Goal: Information Seeking & Learning: Check status

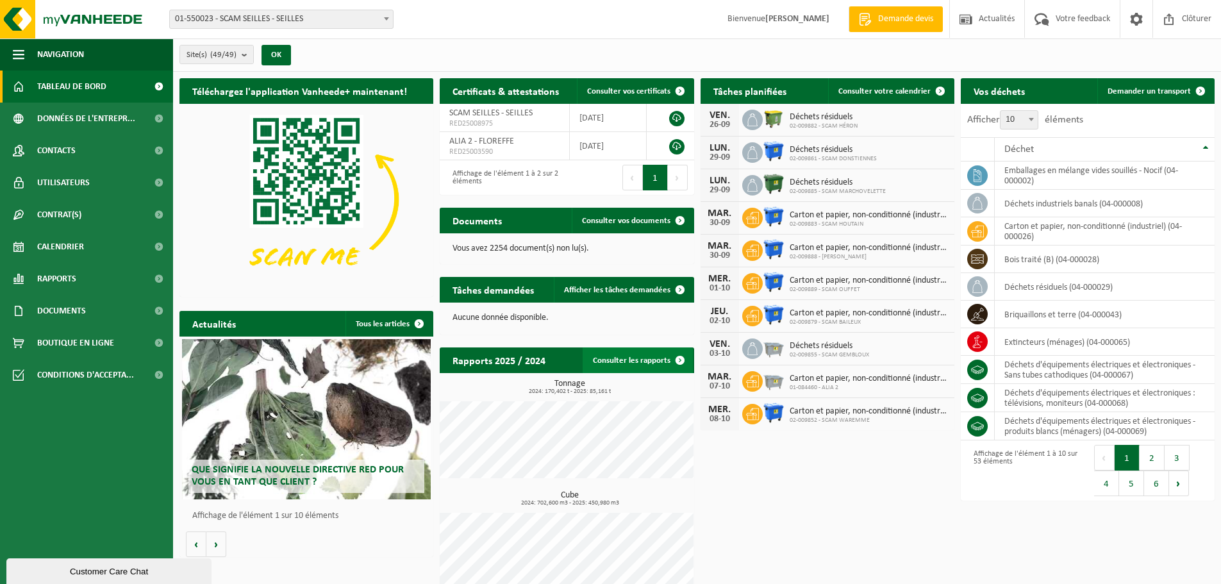
click at [680, 359] on span at bounding box center [680, 360] width 26 height 26
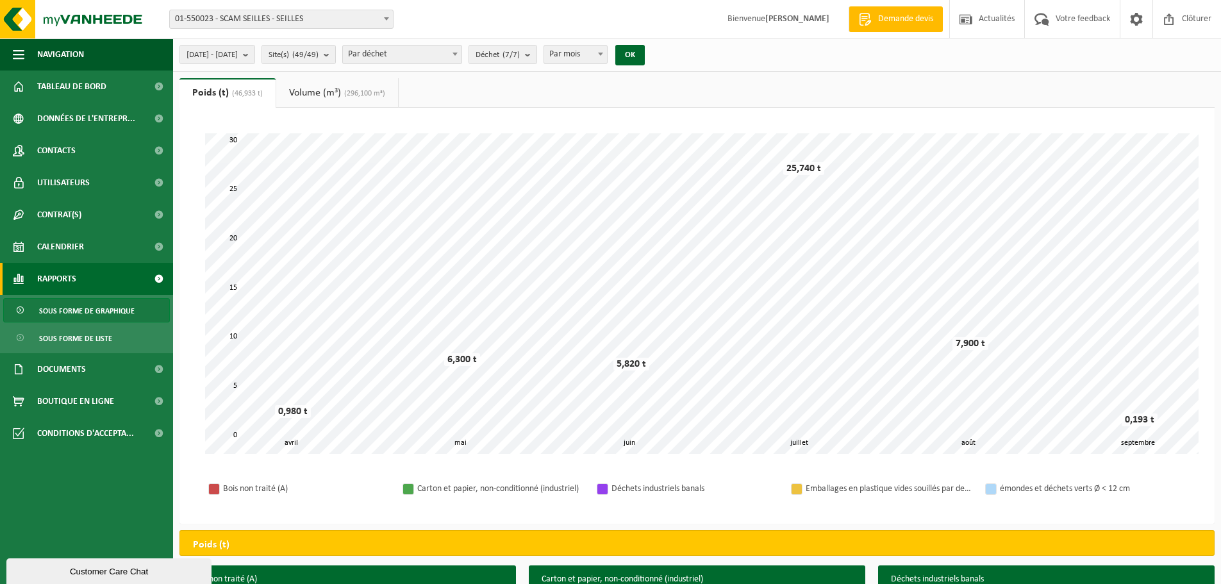
click at [387, 20] on b at bounding box center [386, 18] width 5 height 3
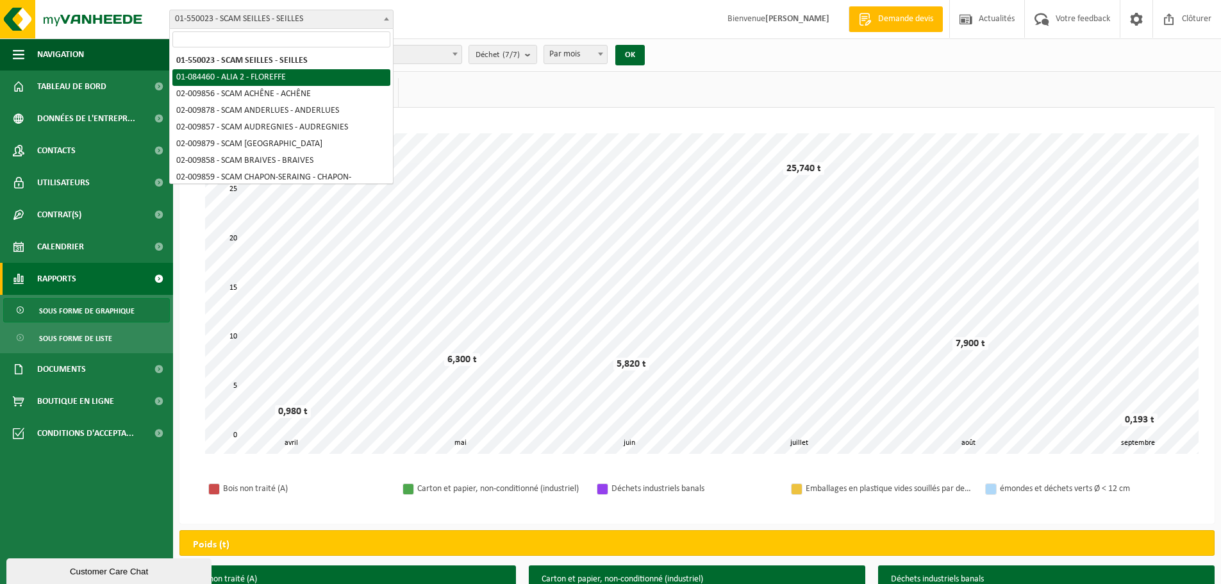
select select "639"
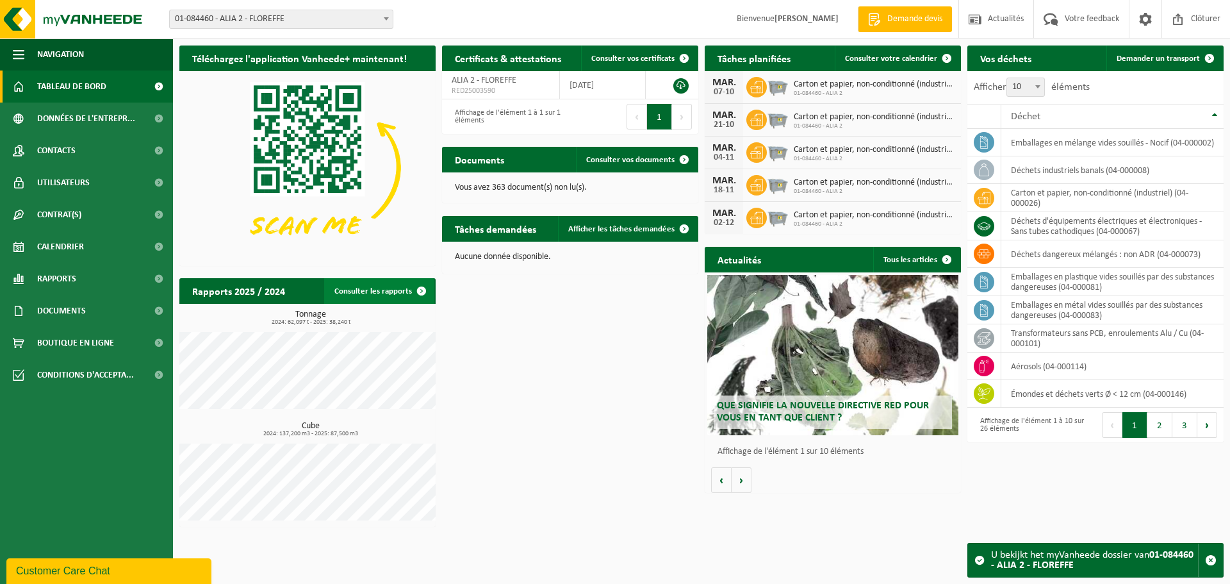
click at [420, 292] on span at bounding box center [422, 291] width 26 height 26
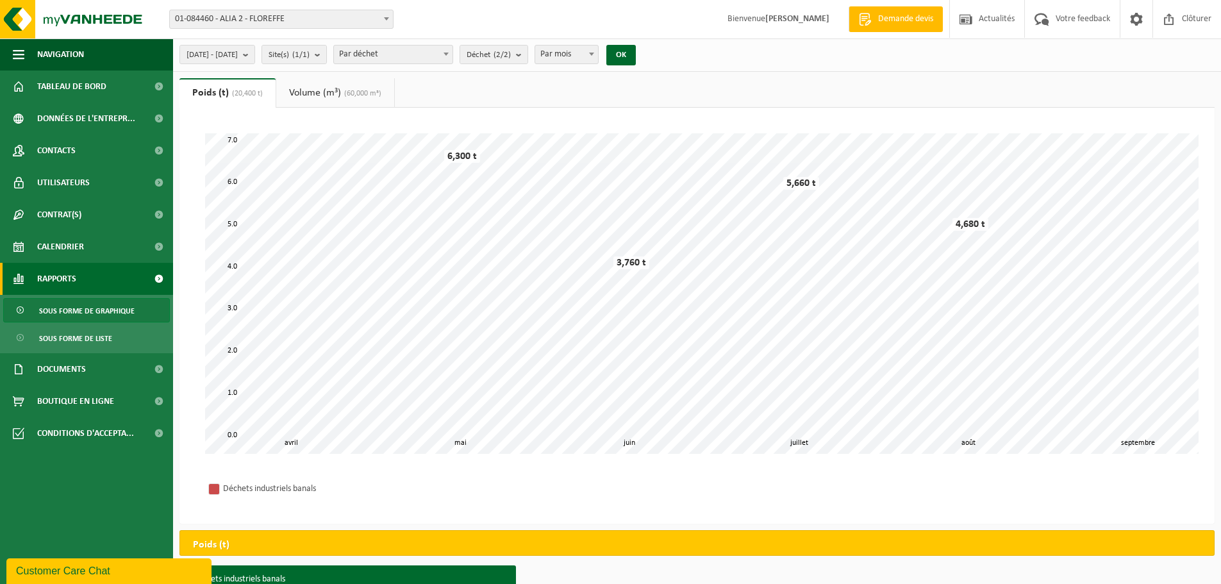
click at [386, 21] on span at bounding box center [386, 18] width 13 height 17
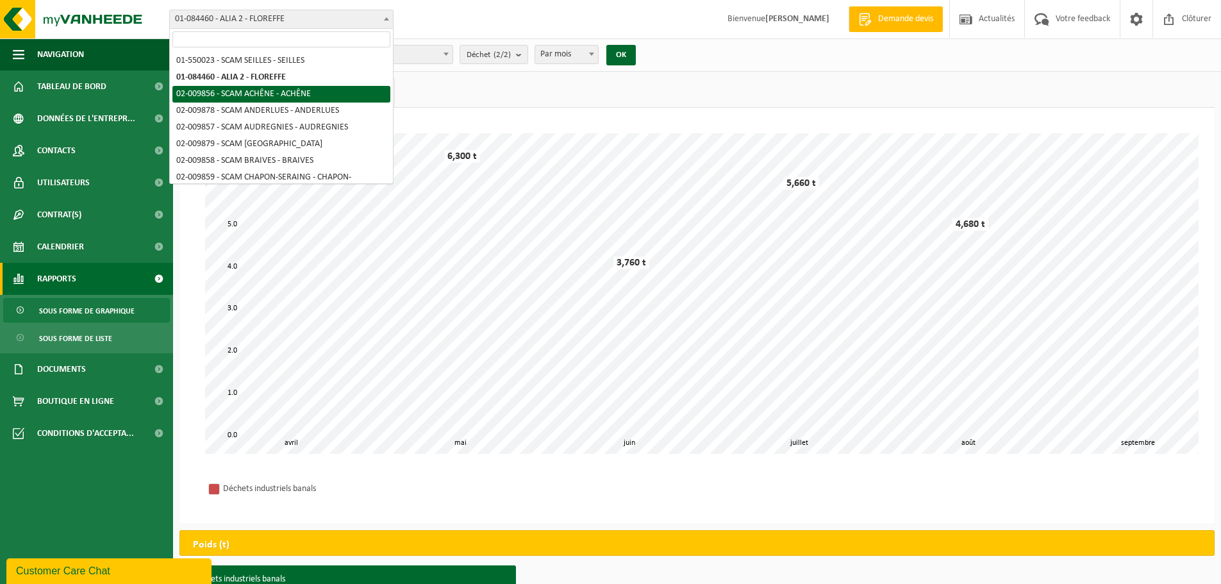
select select "1902"
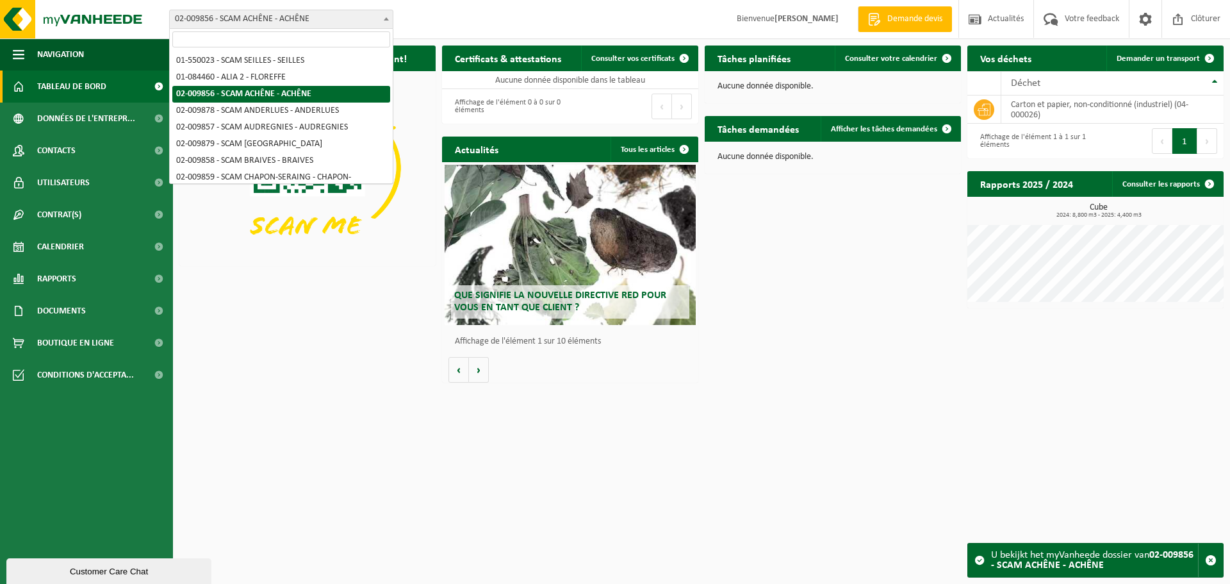
click at [386, 19] on b at bounding box center [386, 18] width 5 height 3
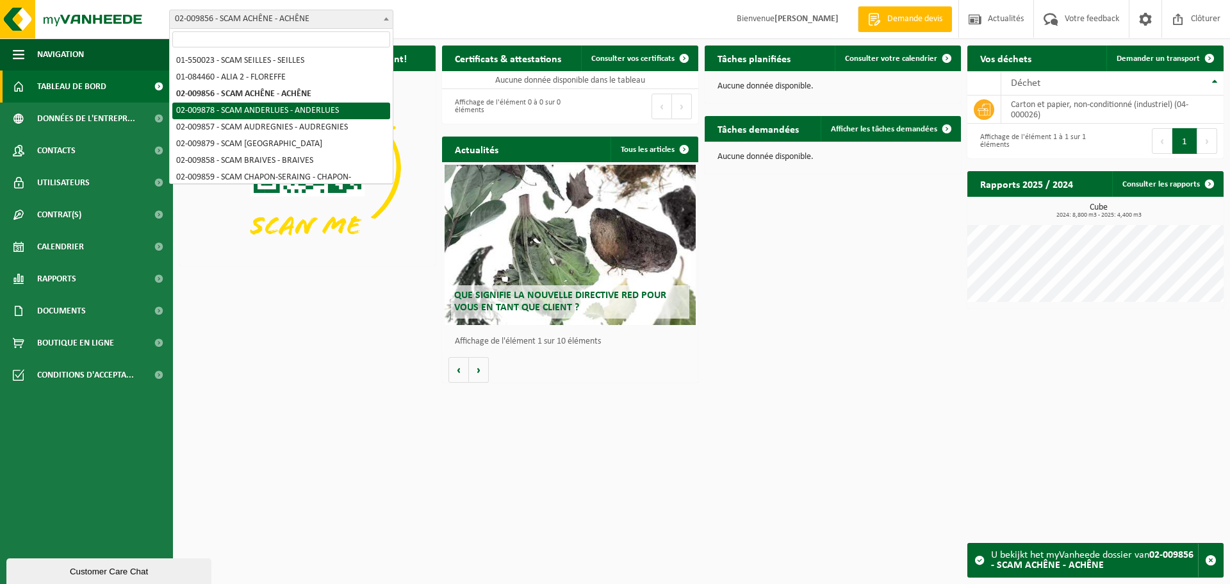
select select "1924"
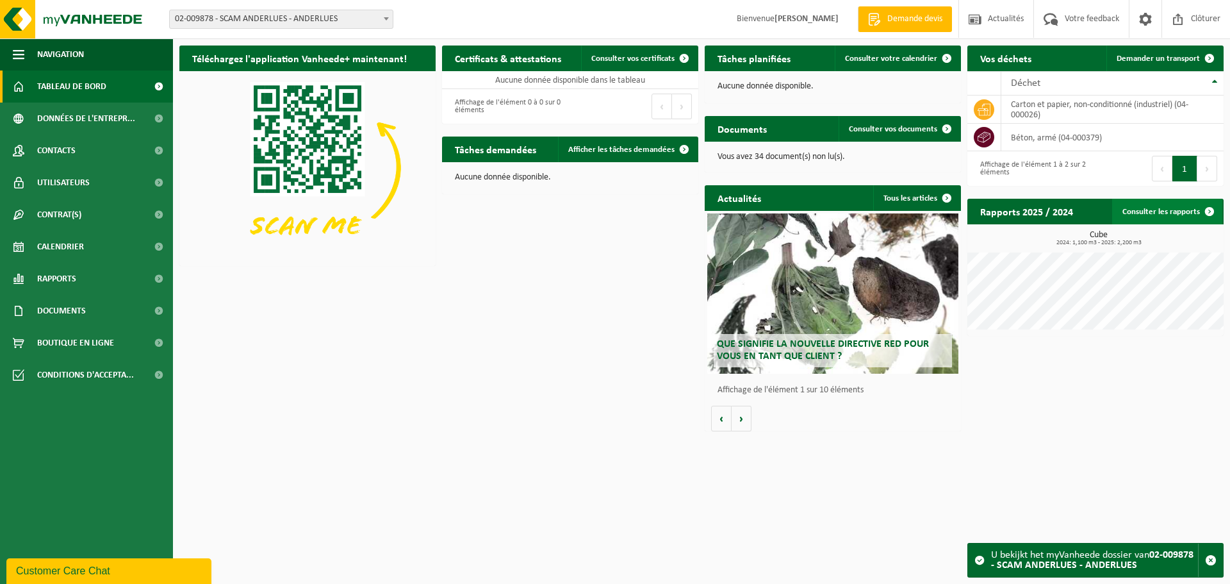
click at [1180, 215] on link "Consulter les rapports" at bounding box center [1167, 212] width 110 height 26
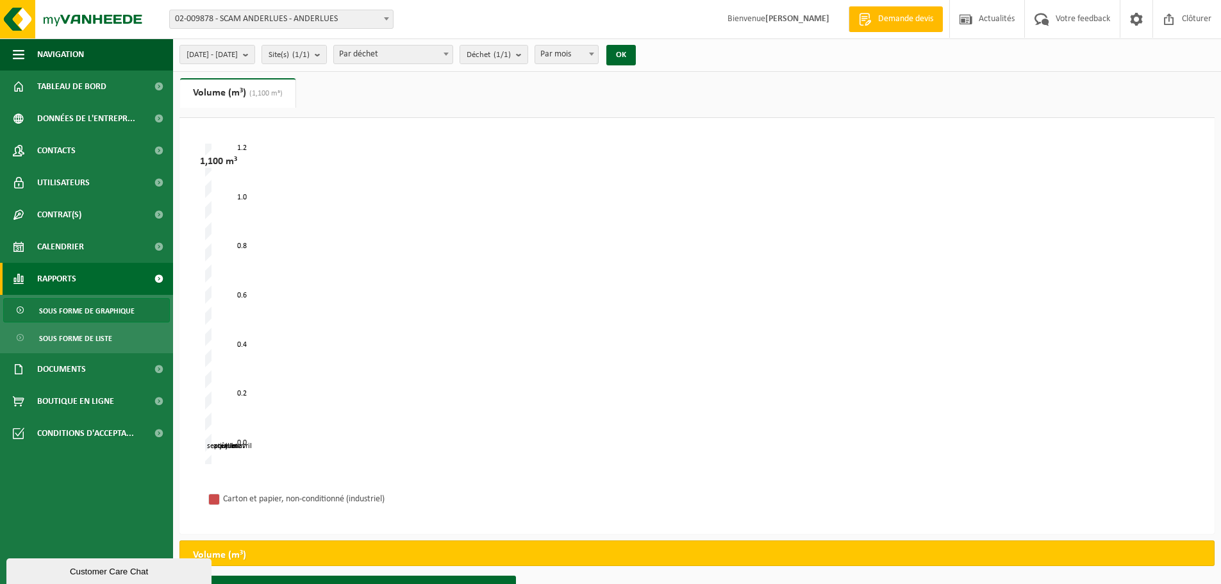
click at [258, 22] on span "02-009878 - SCAM ANDERLUES - ANDERLUES" at bounding box center [281, 19] width 223 height 18
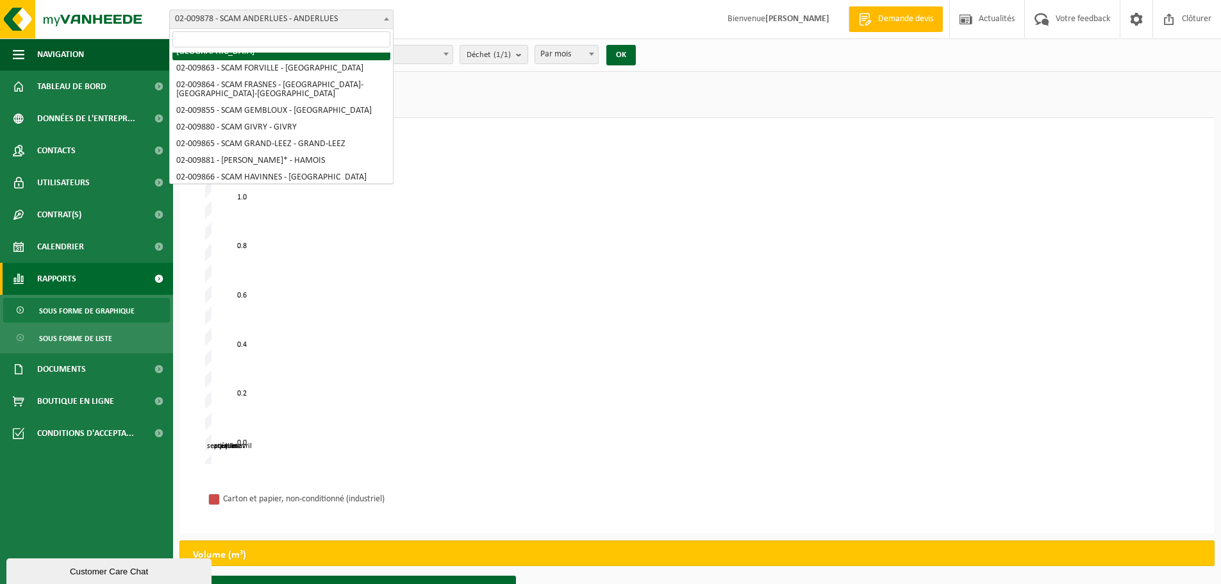
scroll to position [256, 0]
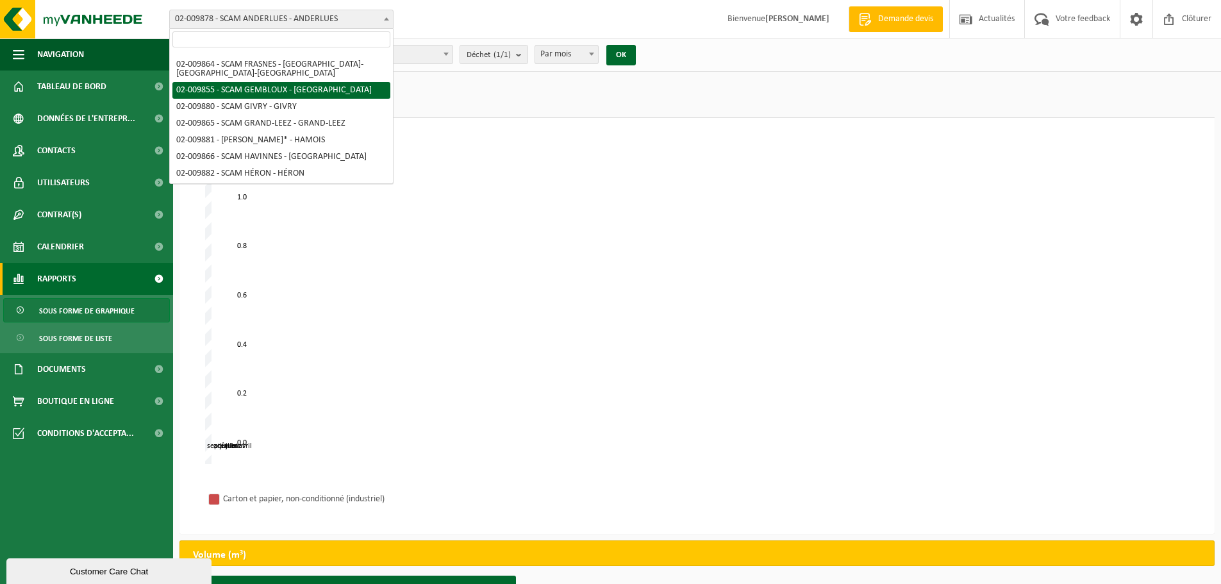
select select "1901"
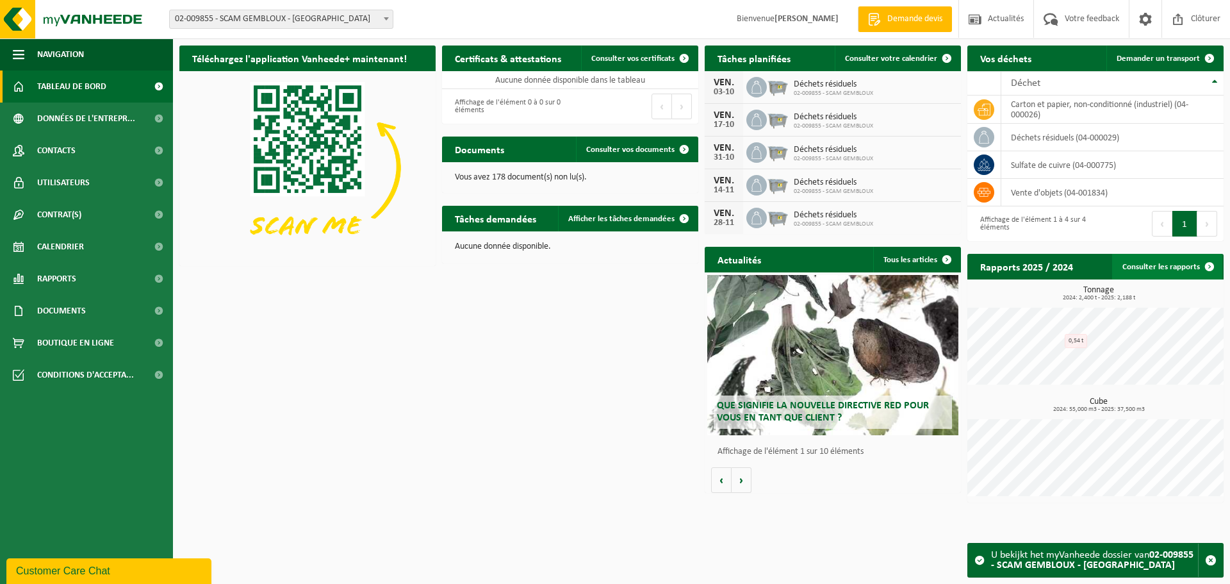
click at [1185, 268] on link "Consulter les rapports" at bounding box center [1167, 267] width 110 height 26
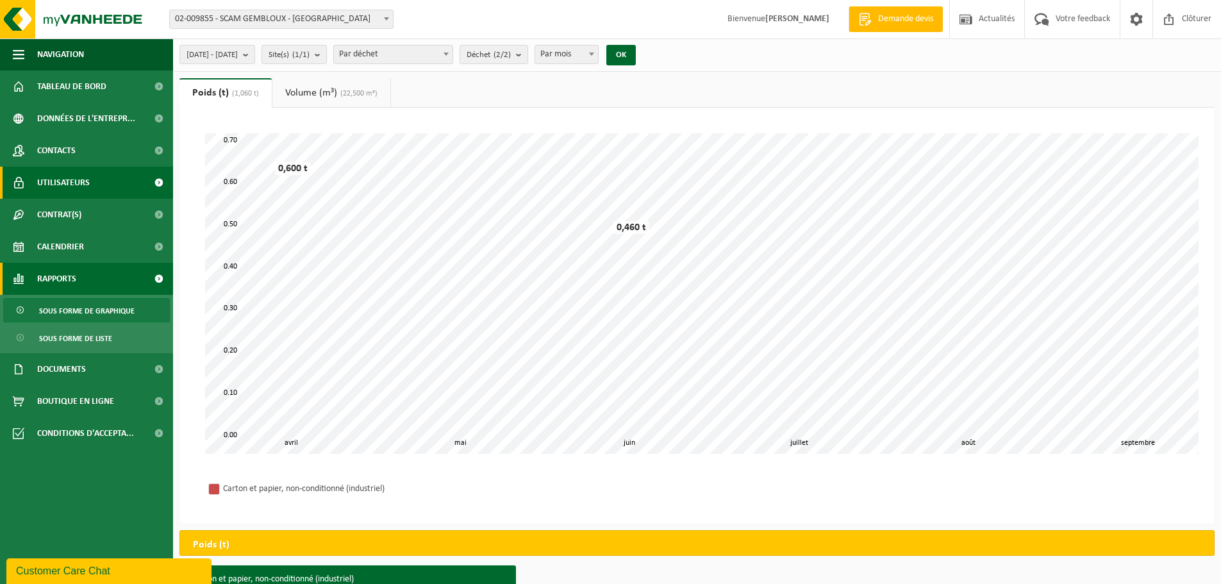
click at [69, 181] on span "Utilisateurs" at bounding box center [63, 183] width 53 height 32
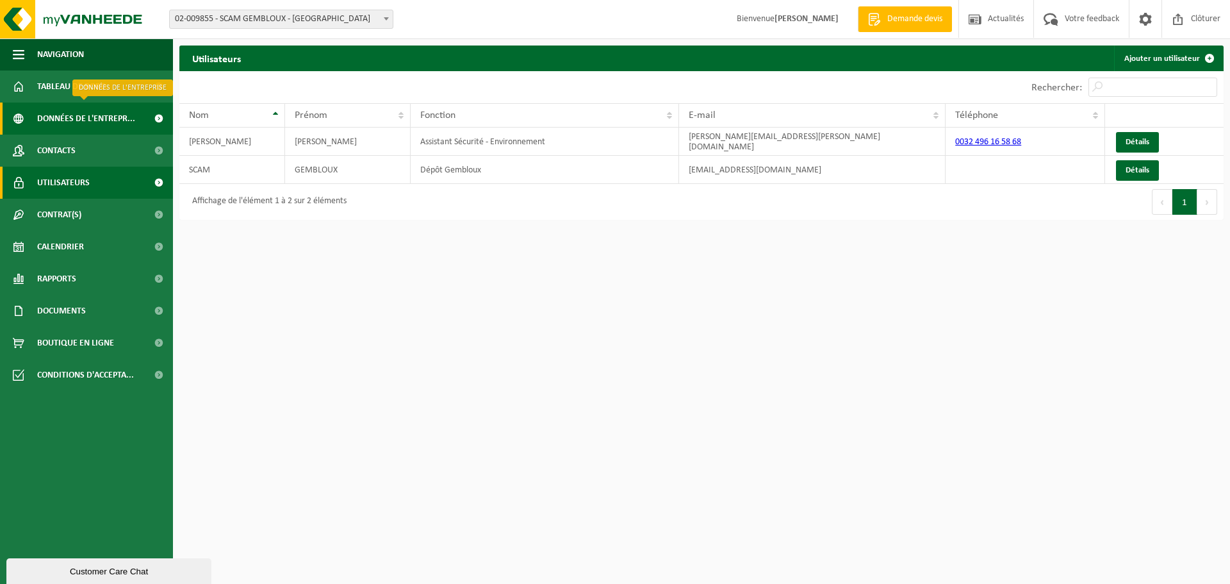
click at [87, 115] on span "Données de l'entrepr..." at bounding box center [86, 119] width 98 height 32
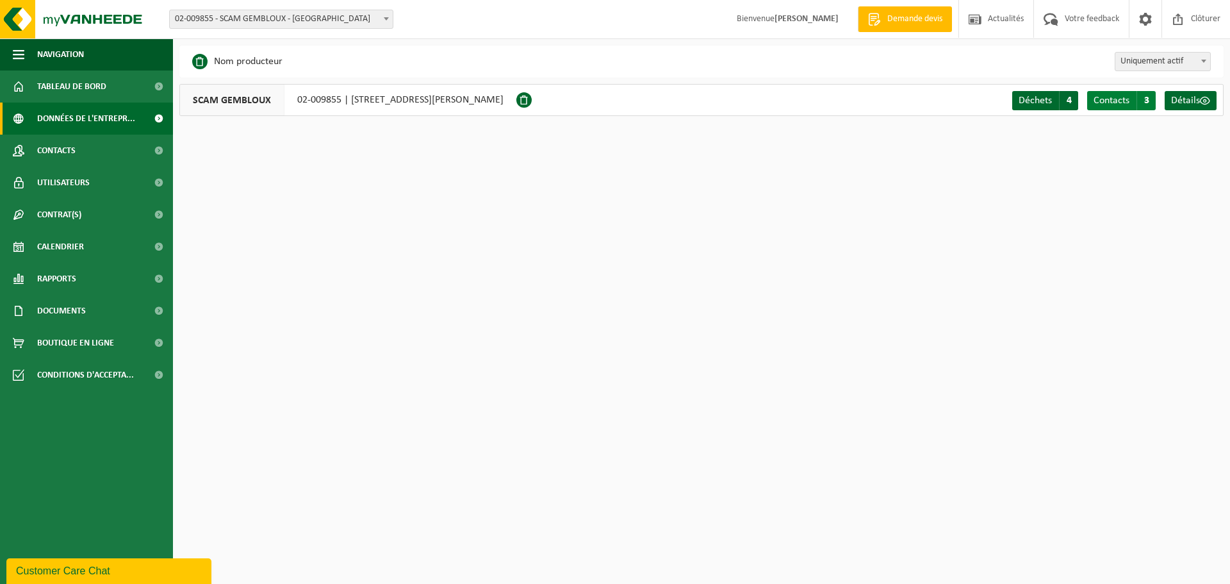
click at [1107, 103] on span "Contacts" at bounding box center [1112, 100] width 36 height 10
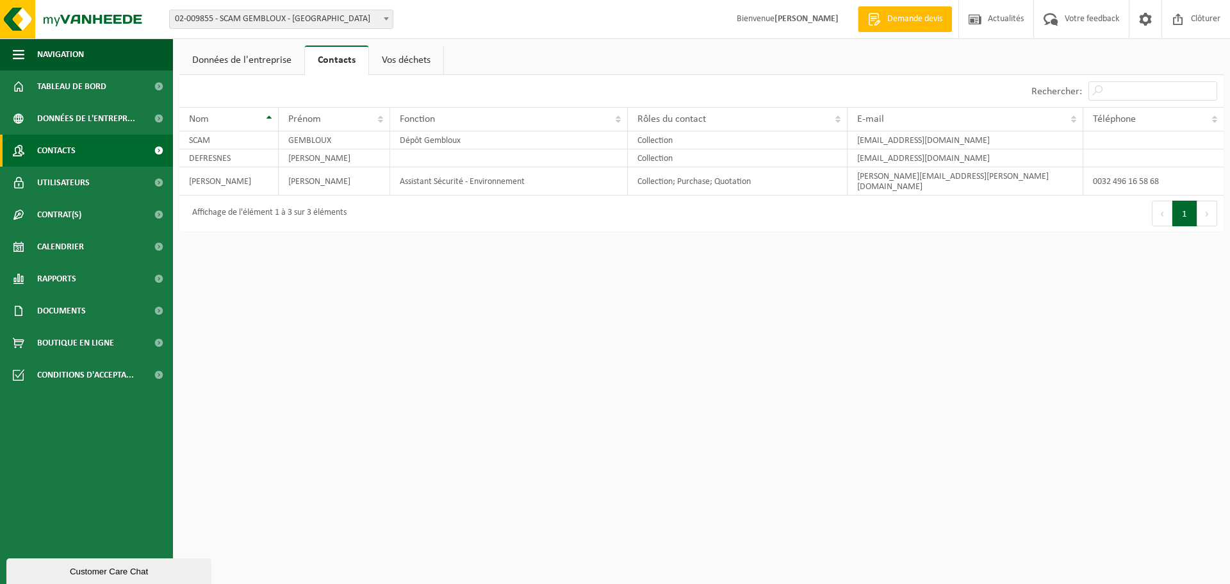
click at [62, 152] on span "Contacts" at bounding box center [56, 151] width 38 height 32
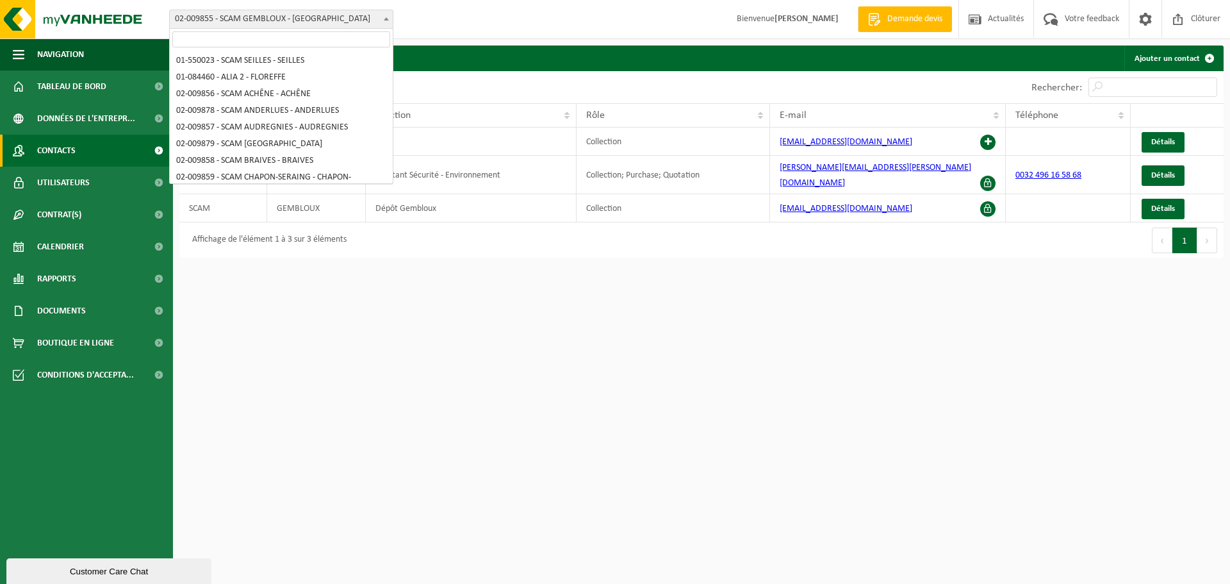
click at [389, 21] on span at bounding box center [386, 18] width 13 height 17
select select "953"
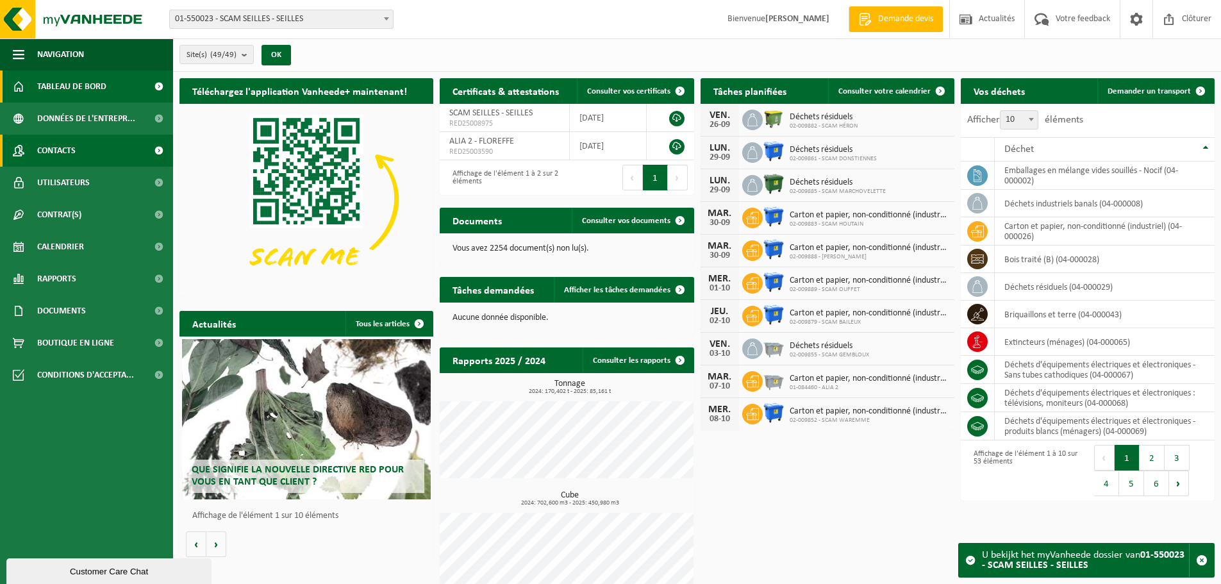
click at [63, 151] on span "Contacts" at bounding box center [56, 151] width 38 height 32
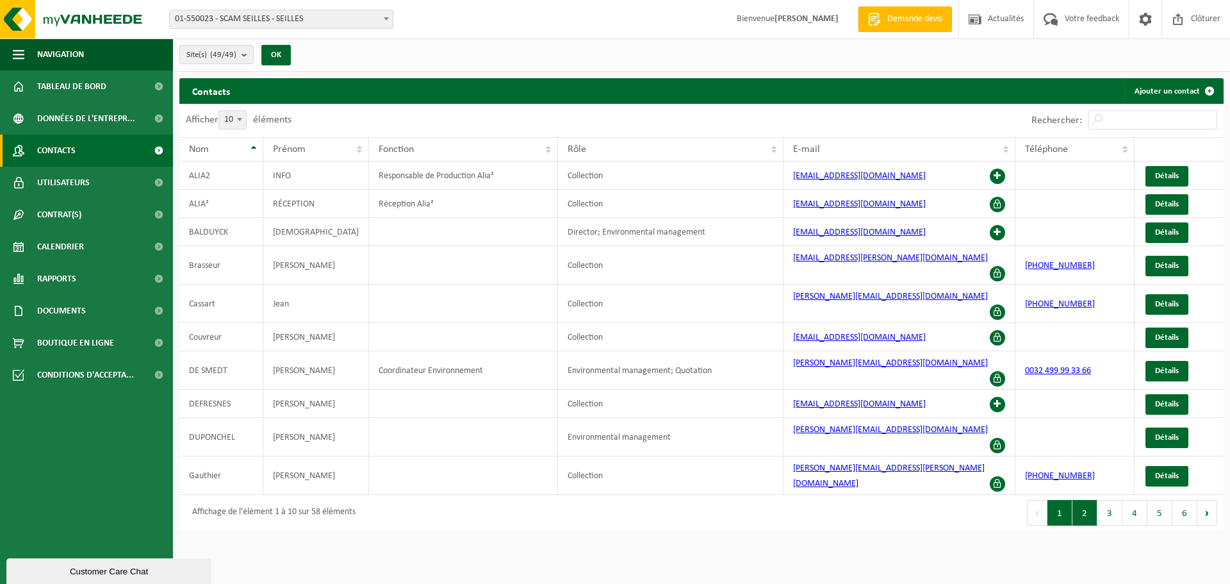
click at [1085, 500] on button "2" at bounding box center [1085, 513] width 25 height 26
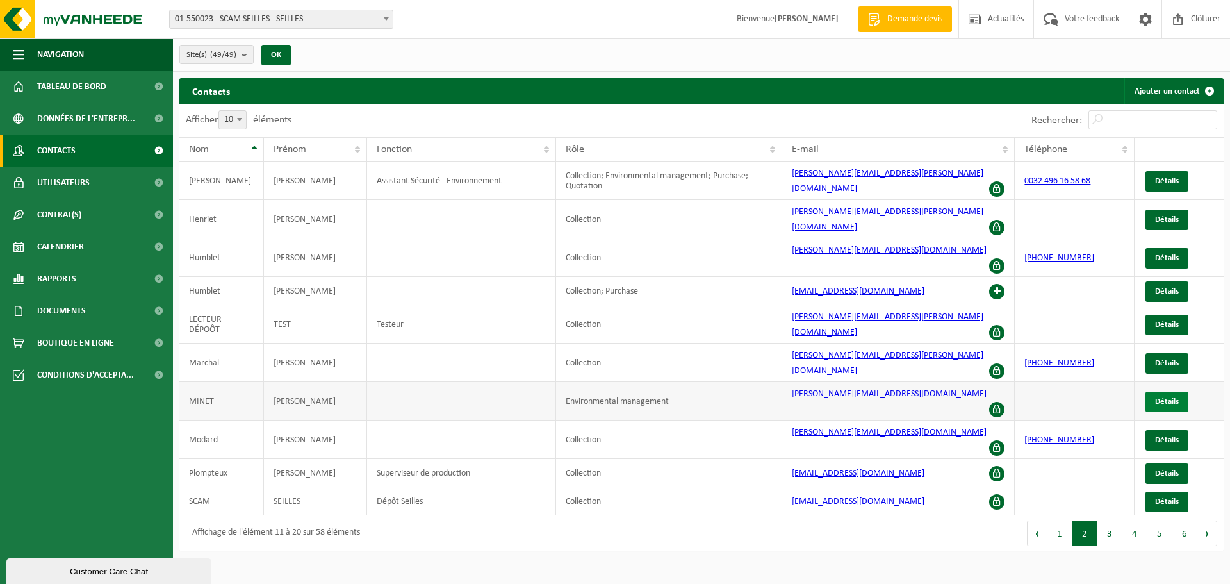
click at [1171, 397] on span "Détails" at bounding box center [1167, 401] width 24 height 8
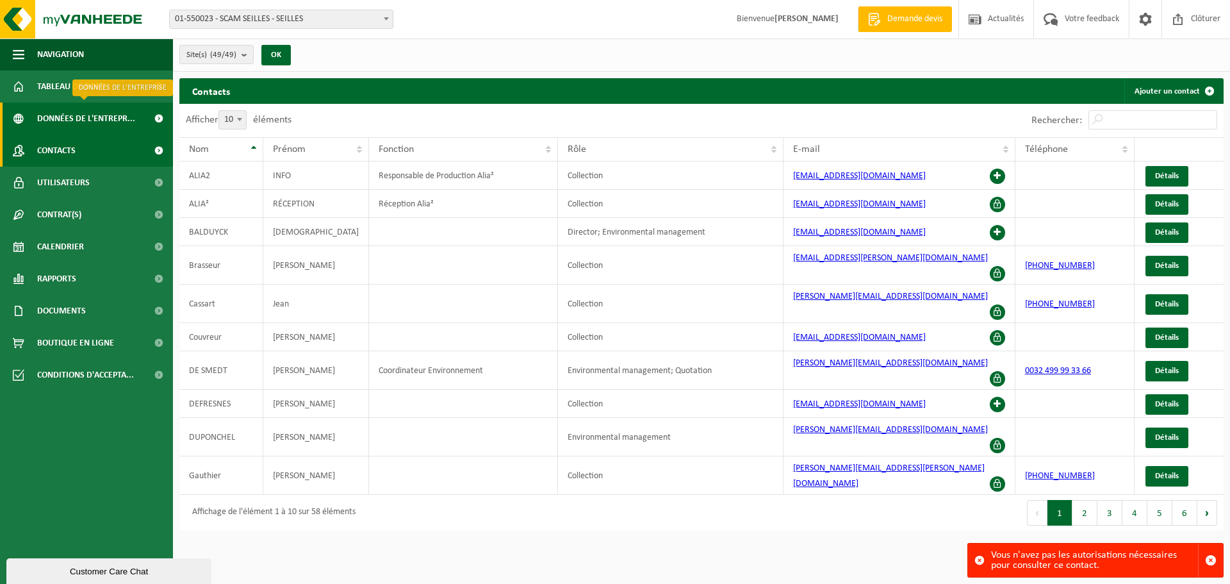
click at [60, 117] on span "Données de l'entrepr..." at bounding box center [86, 119] width 98 height 32
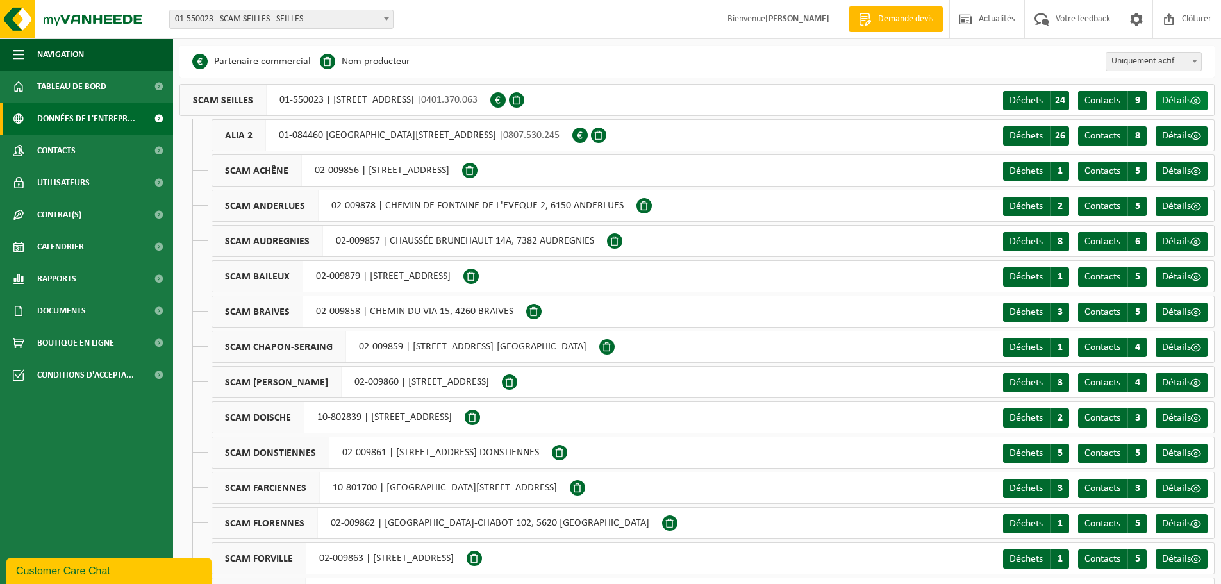
click at [1176, 104] on span "Détails" at bounding box center [1176, 100] width 29 height 10
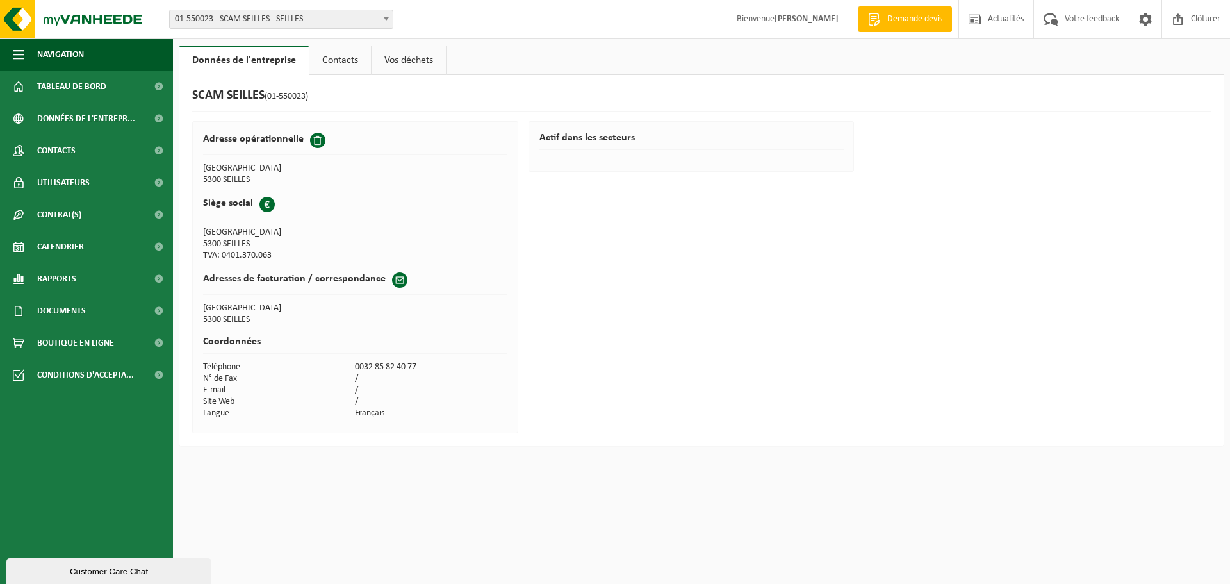
click at [345, 66] on link "Contacts" at bounding box center [340, 59] width 62 height 29
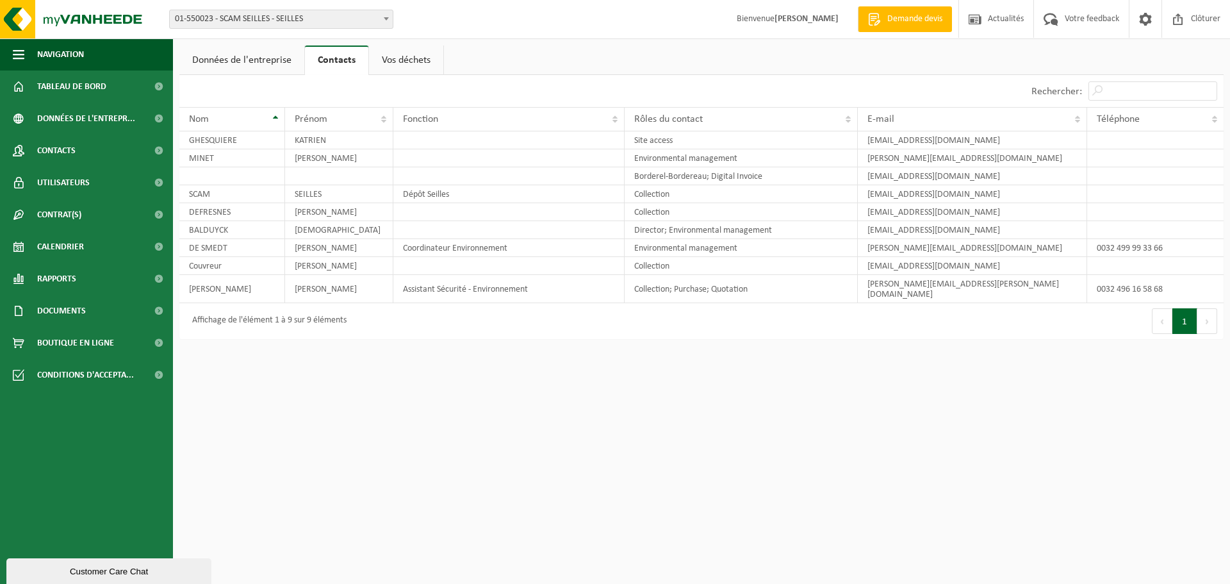
click at [384, 63] on link "Vos déchets" at bounding box center [406, 59] width 74 height 29
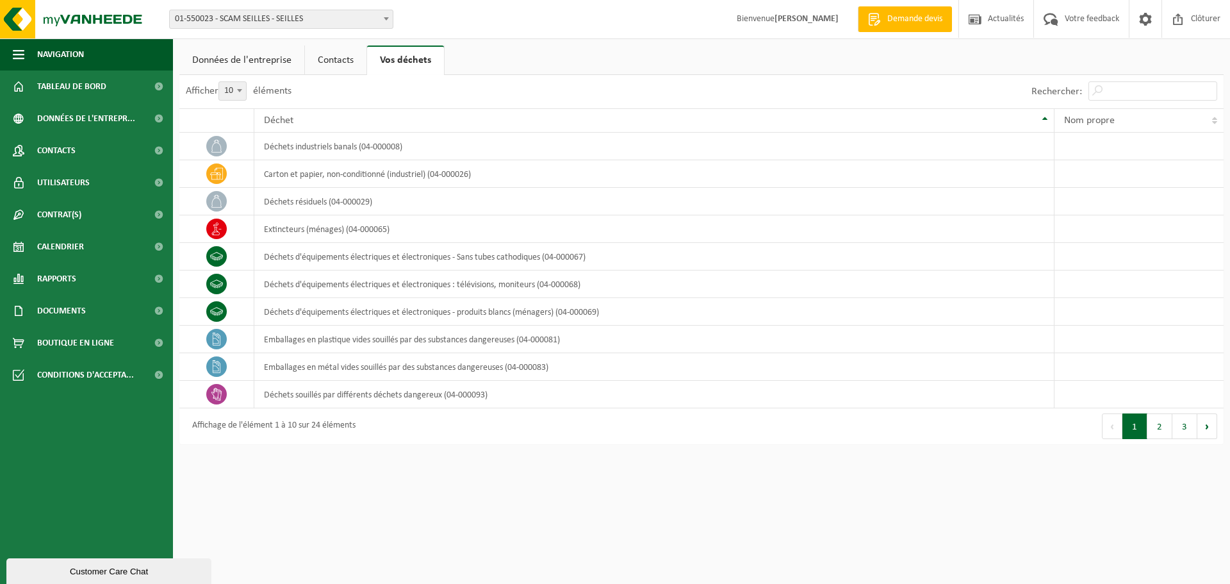
click at [251, 62] on link "Données de l'entreprise" at bounding box center [241, 59] width 125 height 29
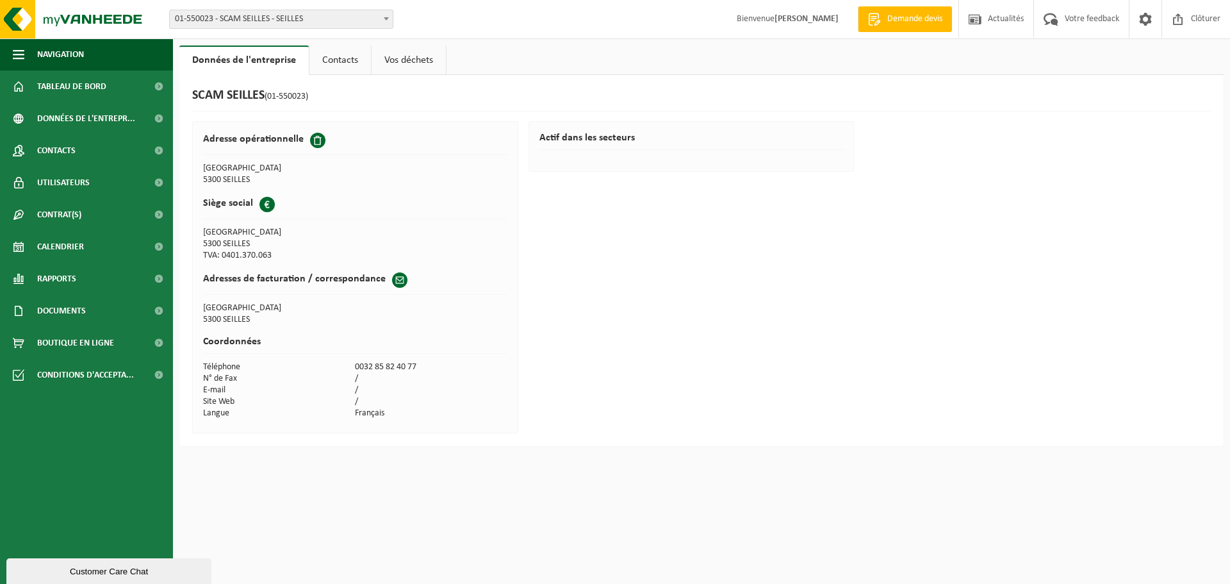
click at [400, 57] on link "Vos déchets" at bounding box center [409, 59] width 74 height 29
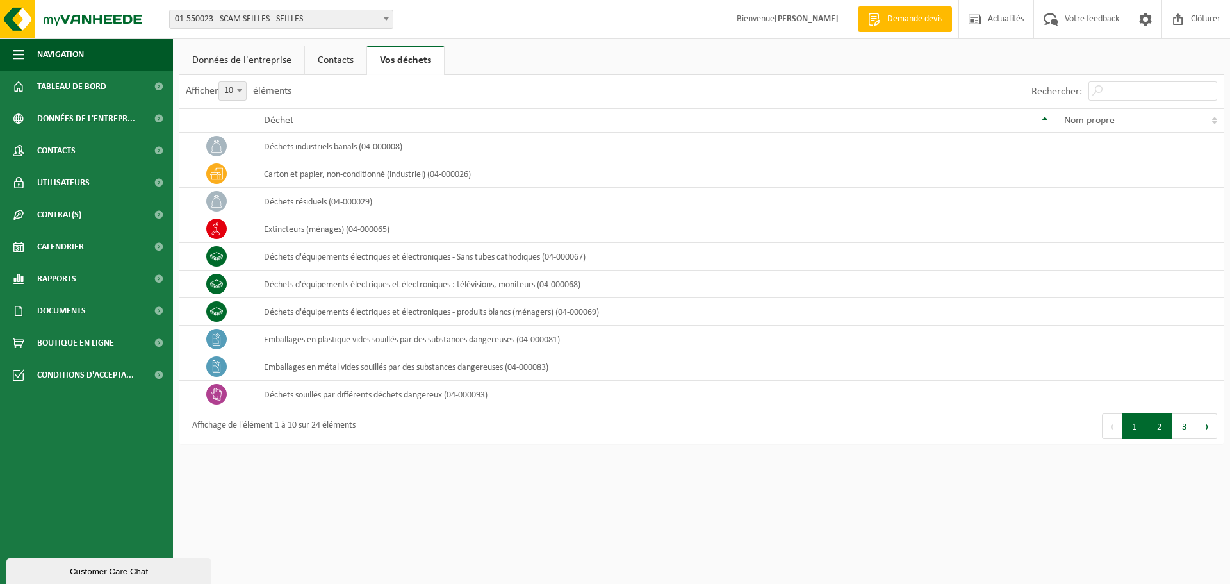
click at [1158, 431] on button "2" at bounding box center [1160, 426] width 25 height 26
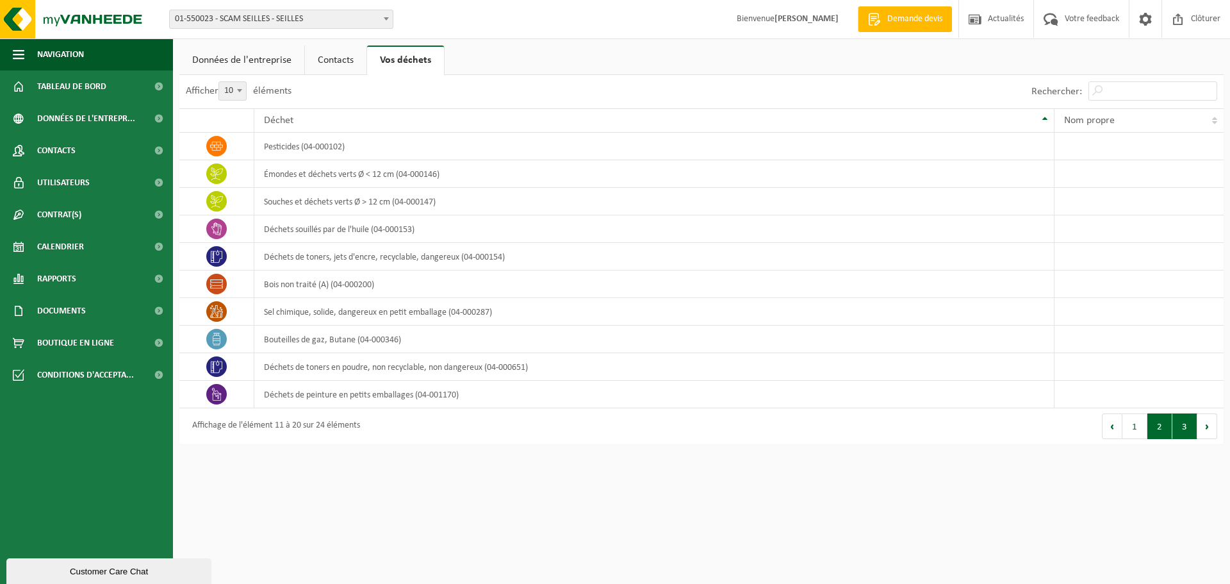
click at [1183, 426] on button "3" at bounding box center [1185, 426] width 25 height 26
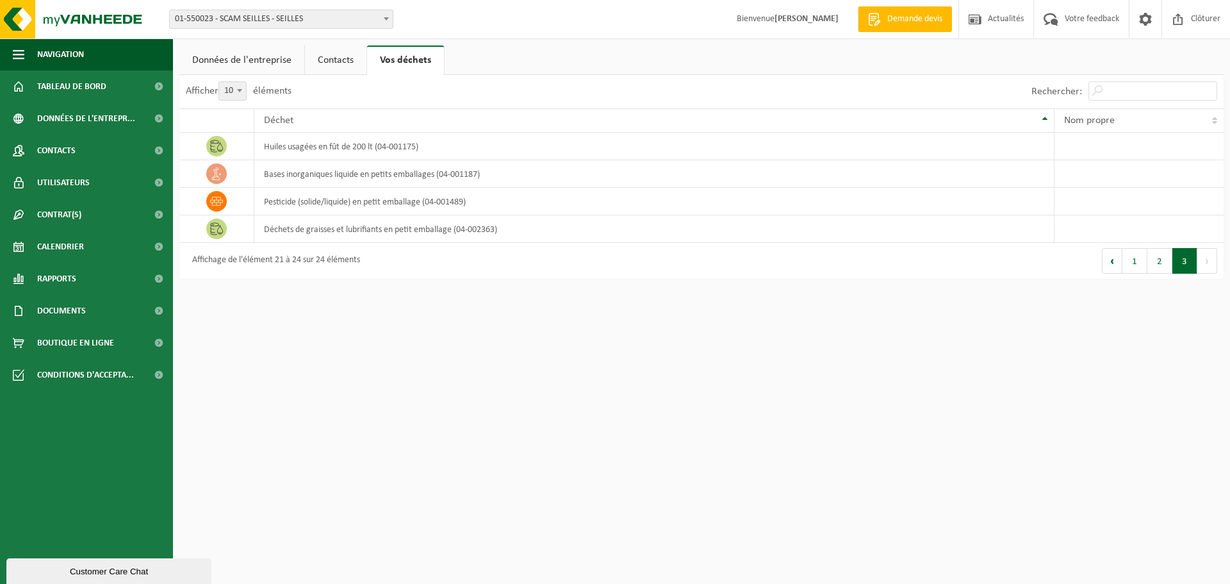
click at [256, 63] on link "Données de l'entreprise" at bounding box center [241, 59] width 125 height 29
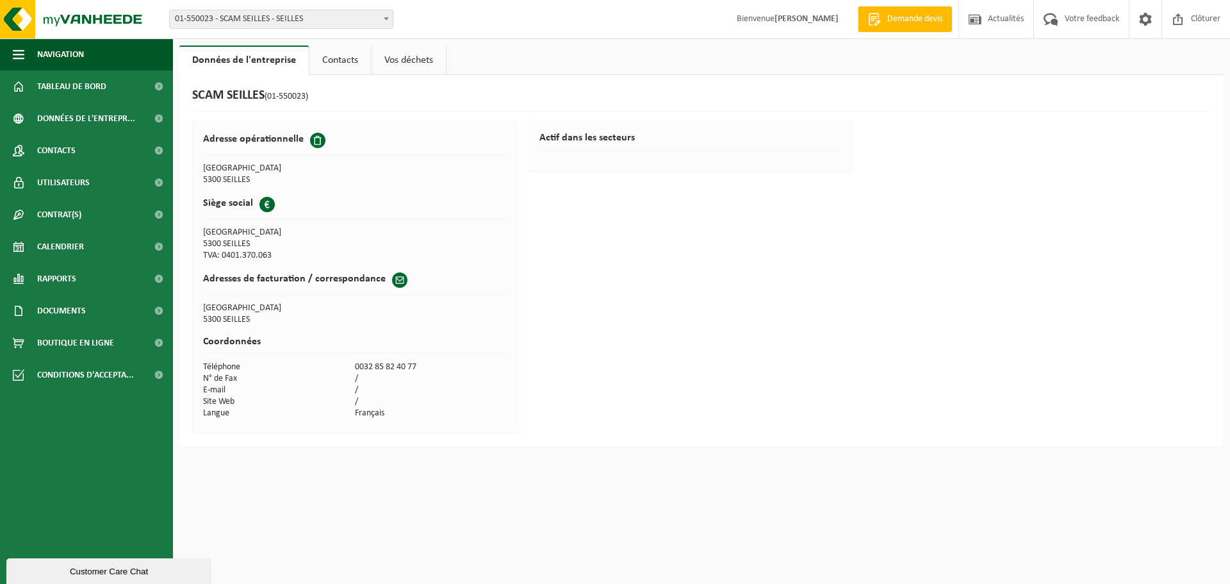
click at [325, 61] on link "Contacts" at bounding box center [340, 59] width 62 height 29
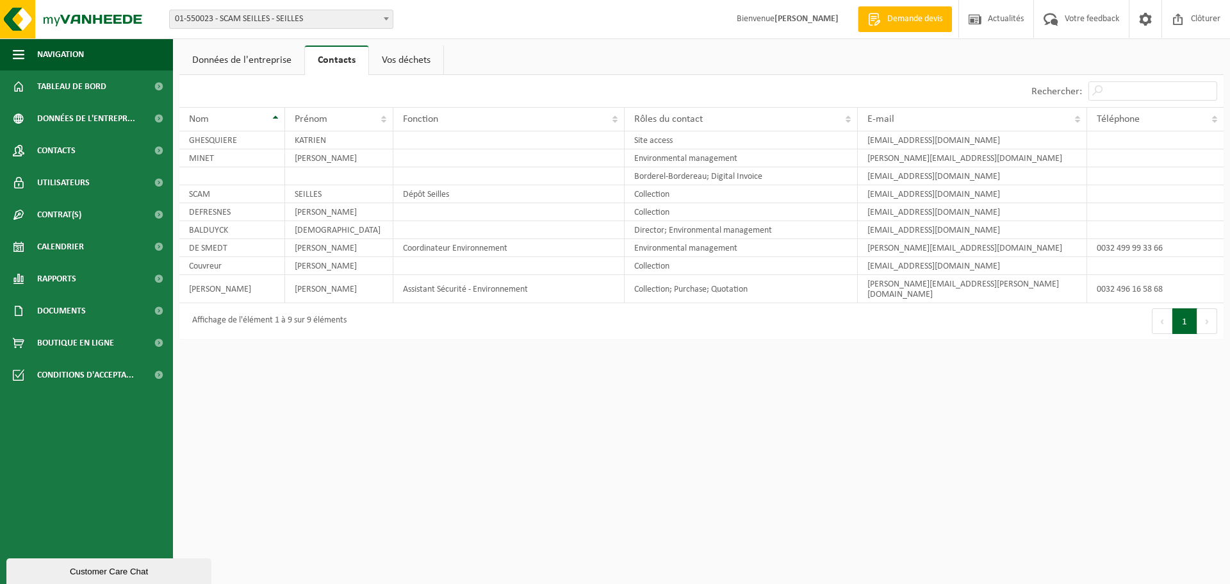
click at [386, 16] on span at bounding box center [386, 18] width 13 height 17
click at [1082, 18] on span "Votre feedback" at bounding box center [1092, 19] width 61 height 38
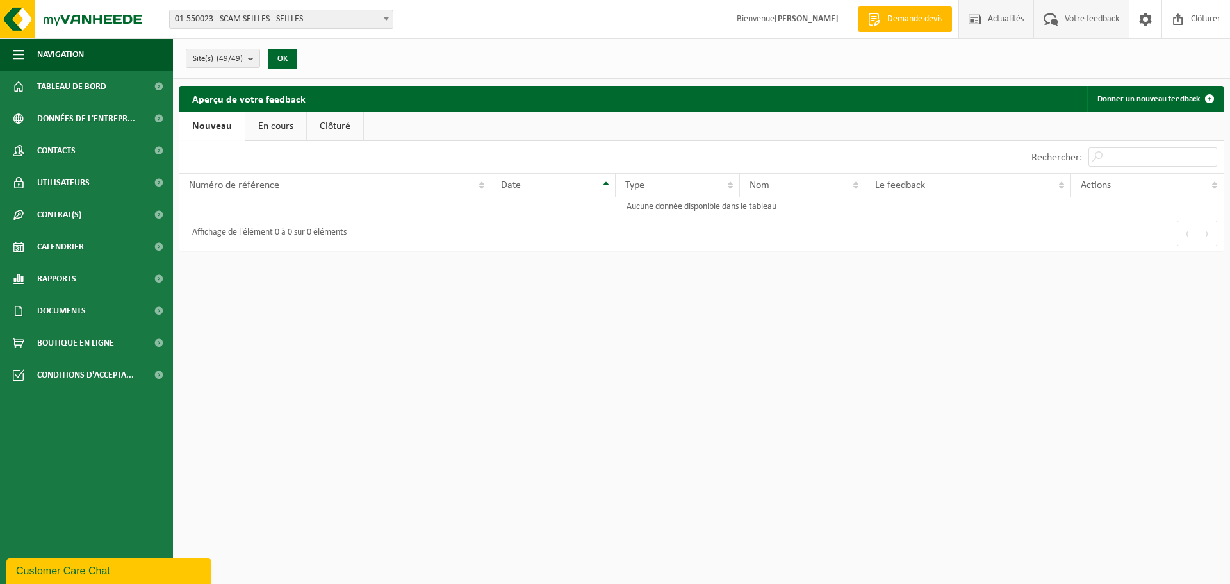
click at [991, 22] on span "Actualités" at bounding box center [1006, 19] width 42 height 38
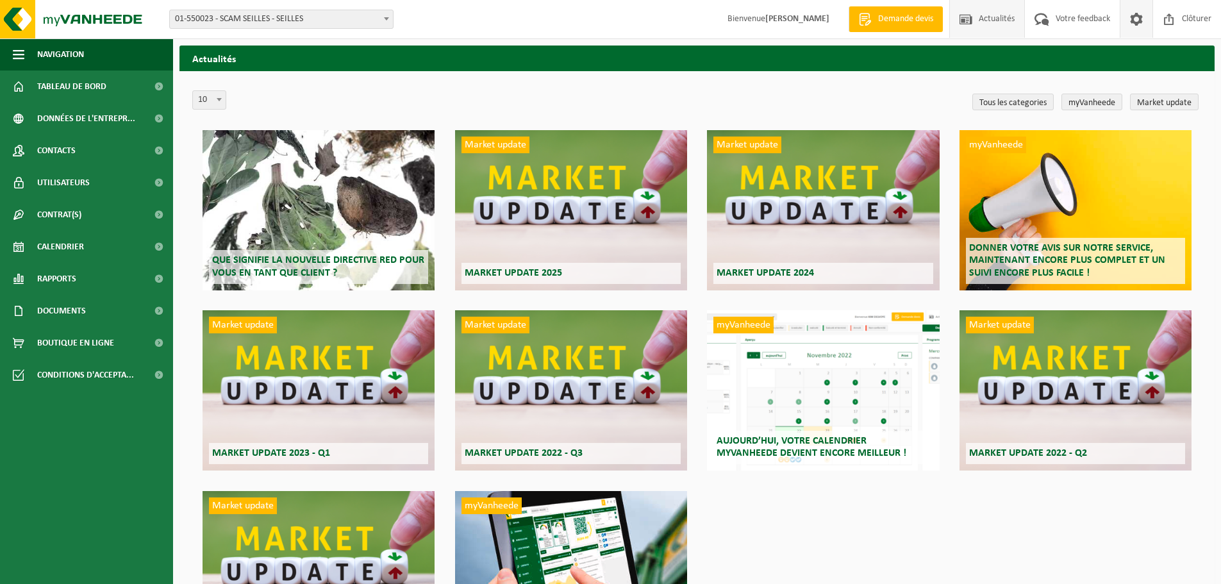
click at [1133, 22] on span at bounding box center [1135, 19] width 19 height 38
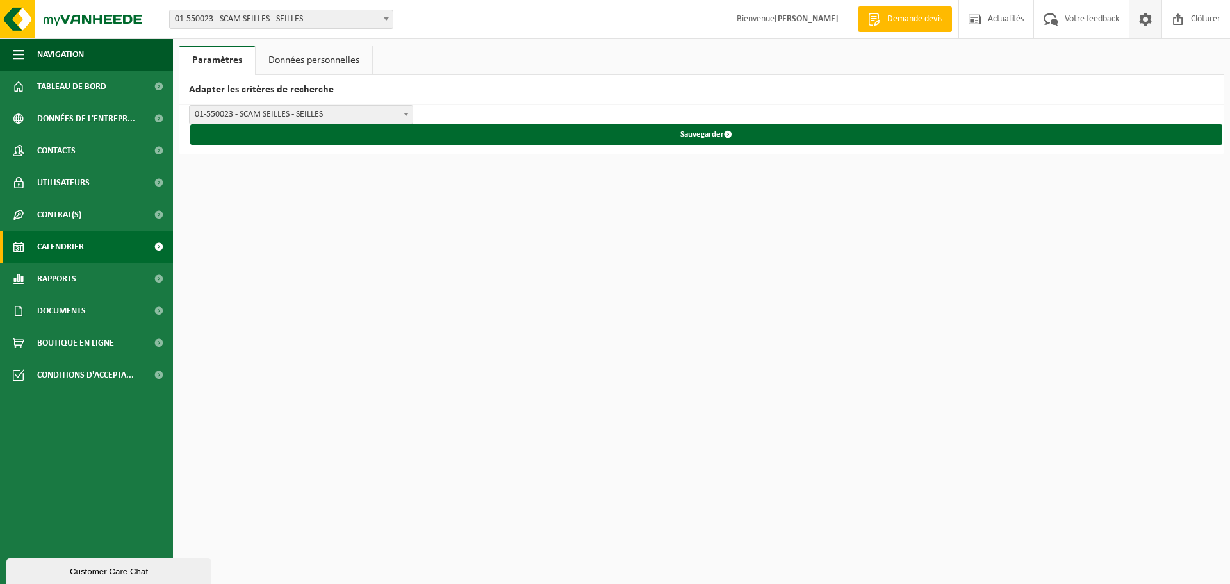
click at [56, 247] on span "Calendrier" at bounding box center [60, 247] width 47 height 32
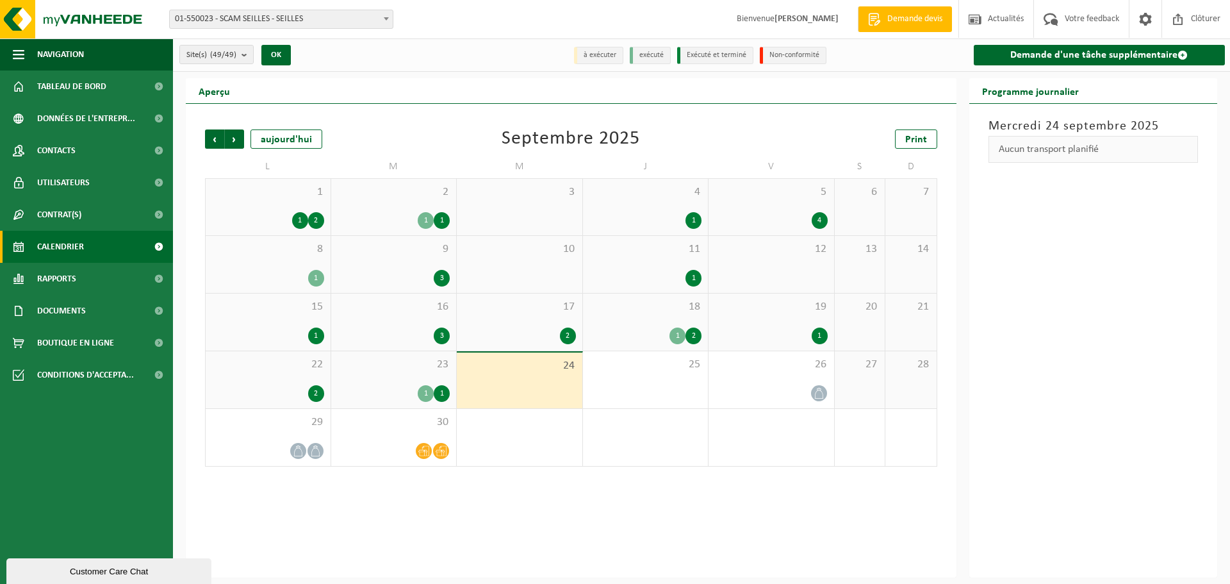
click at [441, 392] on div "1" at bounding box center [442, 393] width 16 height 17
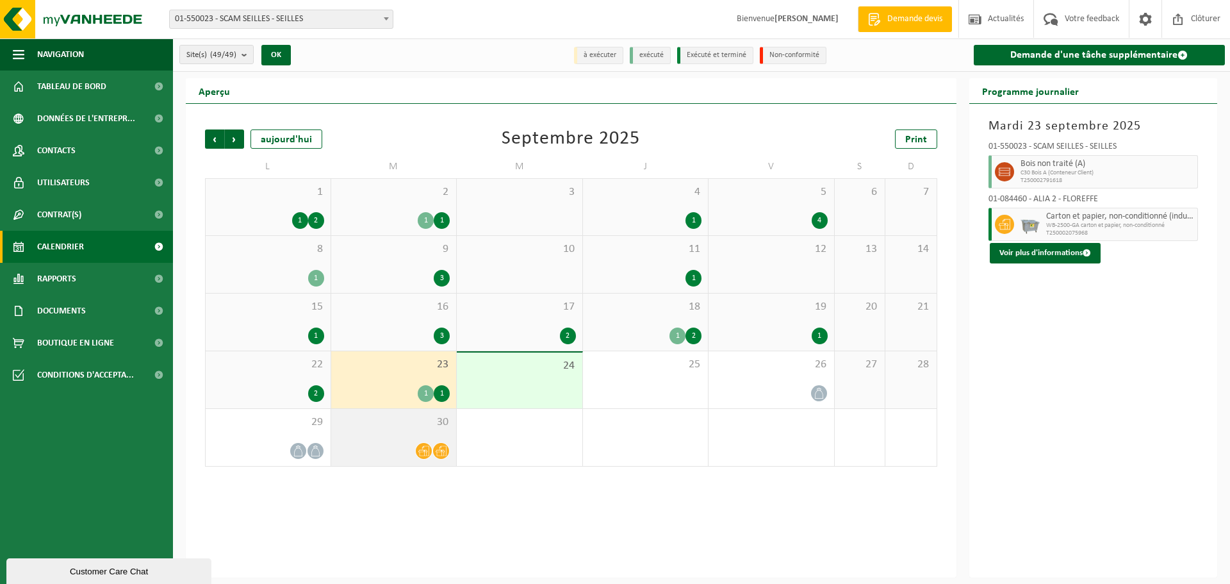
click at [440, 452] on icon at bounding box center [441, 450] width 11 height 11
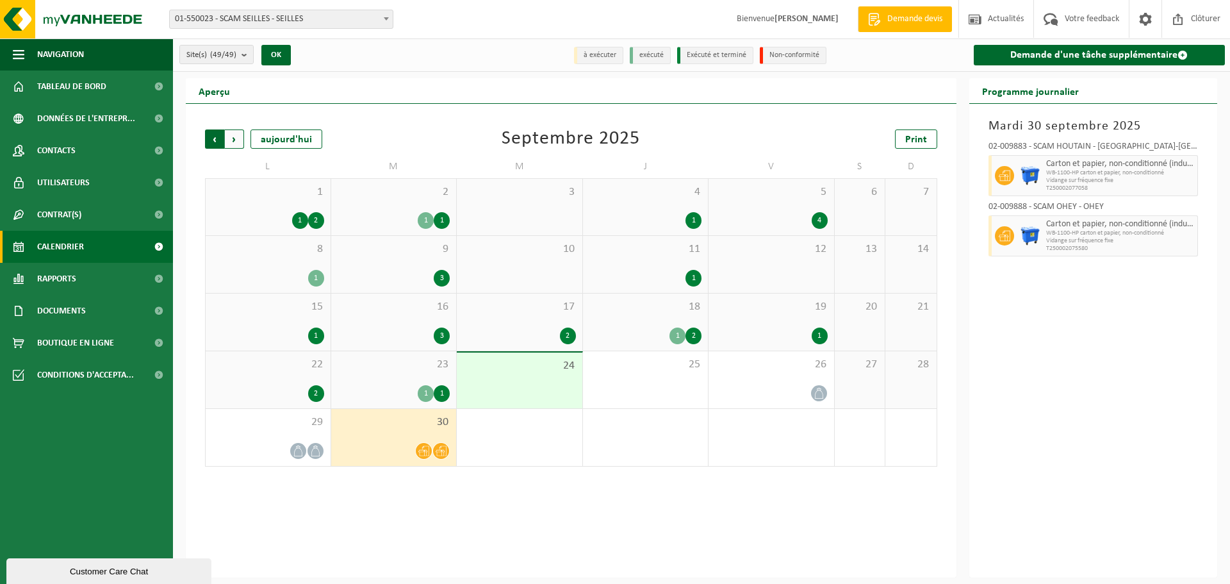
click at [237, 138] on span "Suivant" at bounding box center [234, 138] width 19 height 19
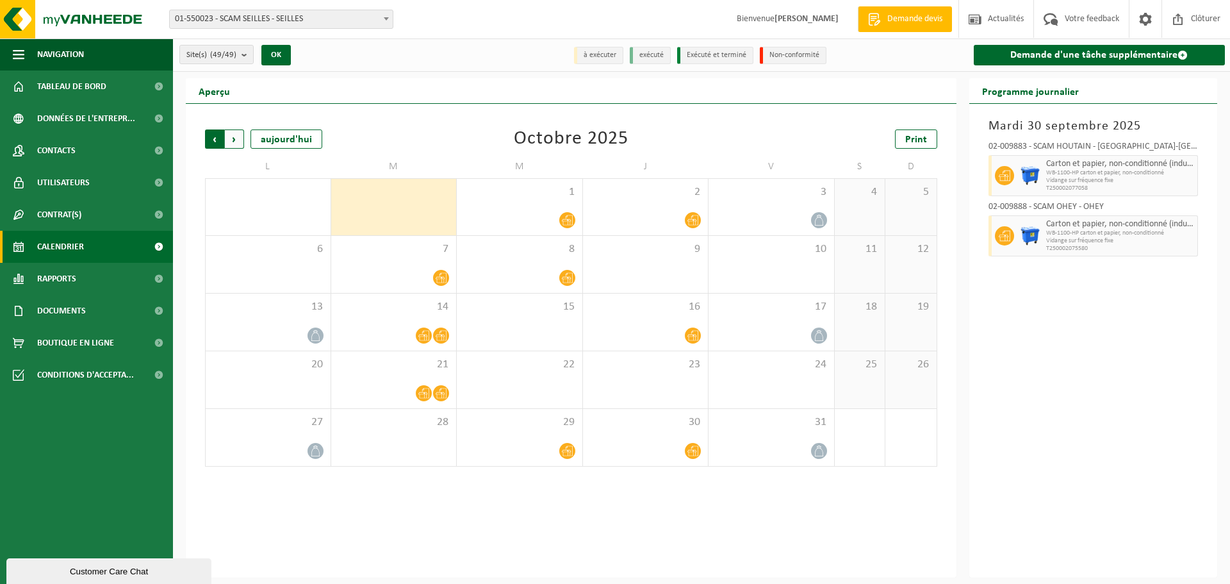
click at [234, 138] on span "Suivant" at bounding box center [234, 138] width 19 height 19
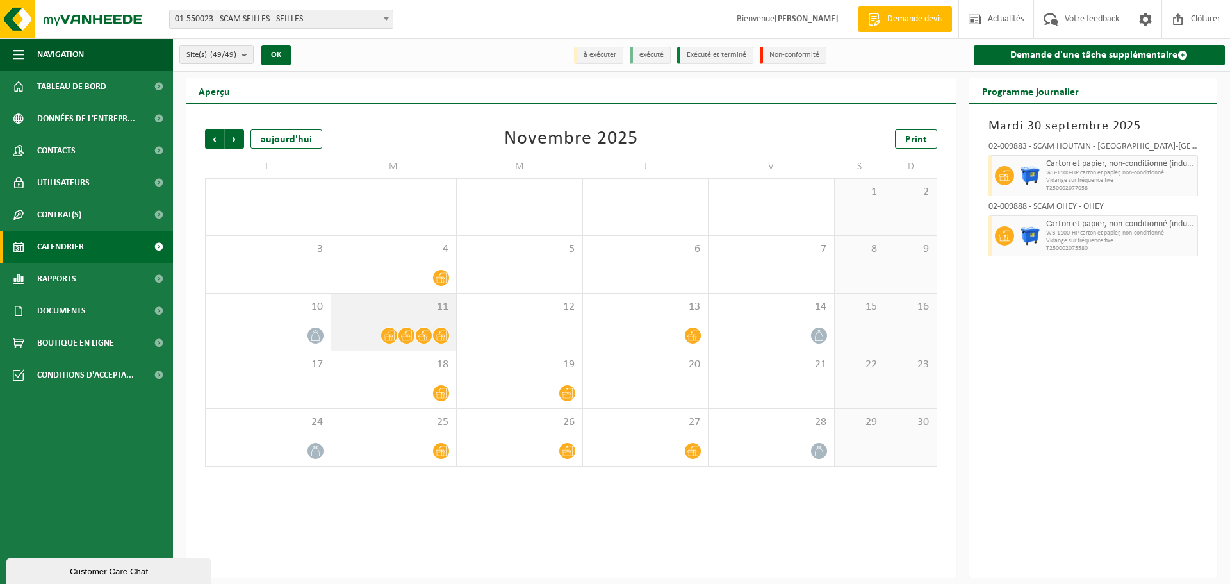
click at [404, 333] on icon at bounding box center [406, 335] width 11 height 11
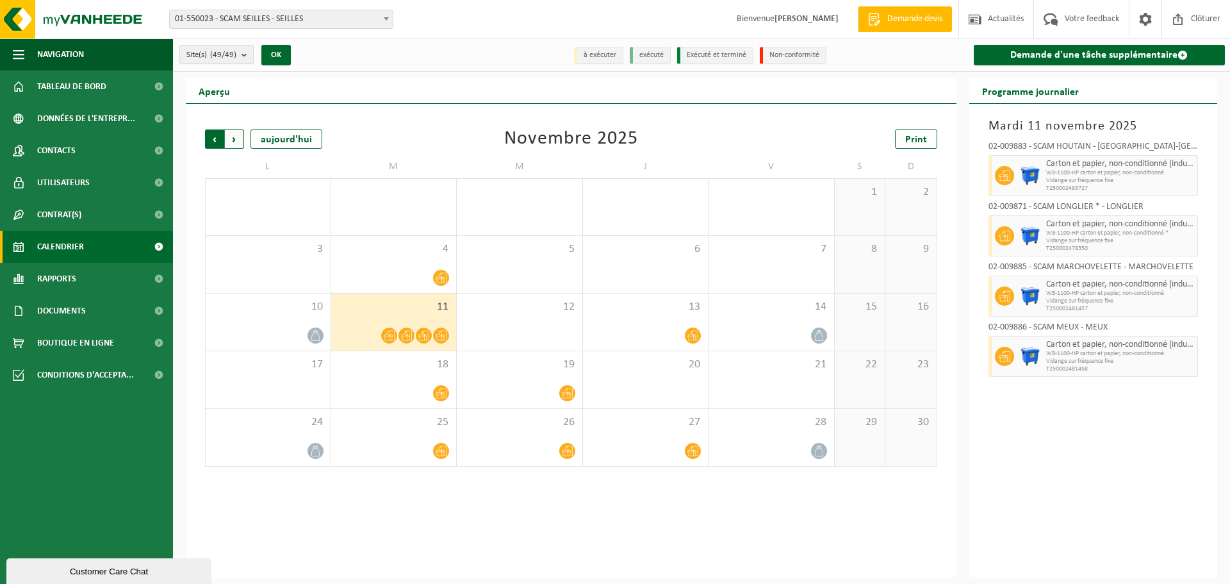
click at [237, 145] on span "Suivant" at bounding box center [234, 138] width 19 height 19
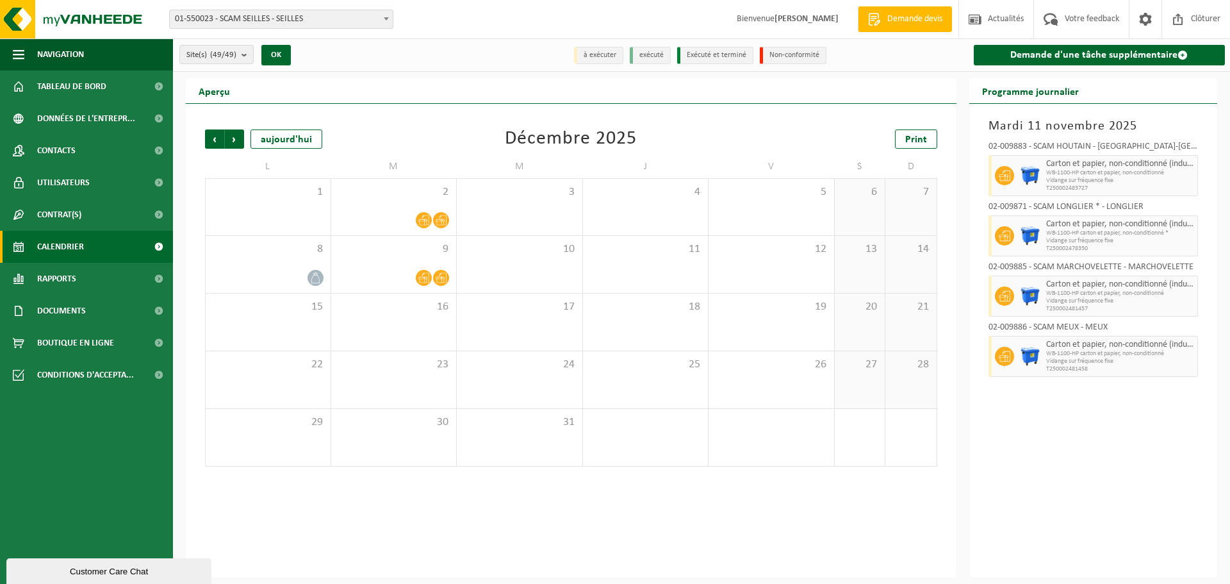
click at [237, 145] on span "Suivant" at bounding box center [234, 138] width 19 height 19
click at [212, 144] on span "Précédent" at bounding box center [214, 138] width 19 height 19
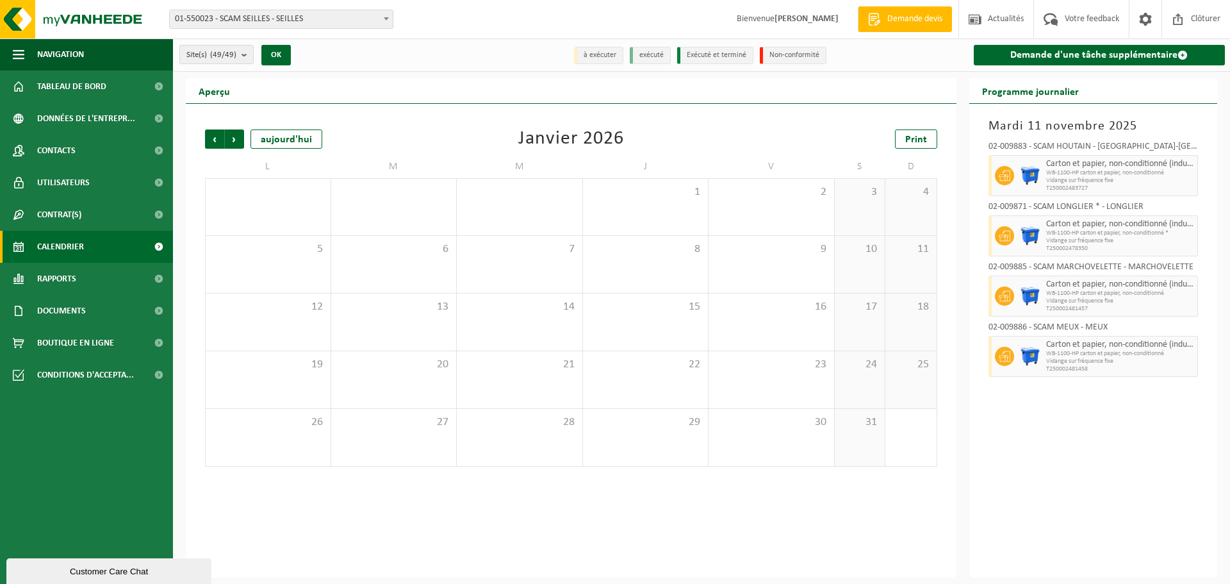
click at [212, 144] on span "Précédent" at bounding box center [214, 138] width 19 height 19
click at [215, 139] on span "Précédent" at bounding box center [214, 138] width 19 height 19
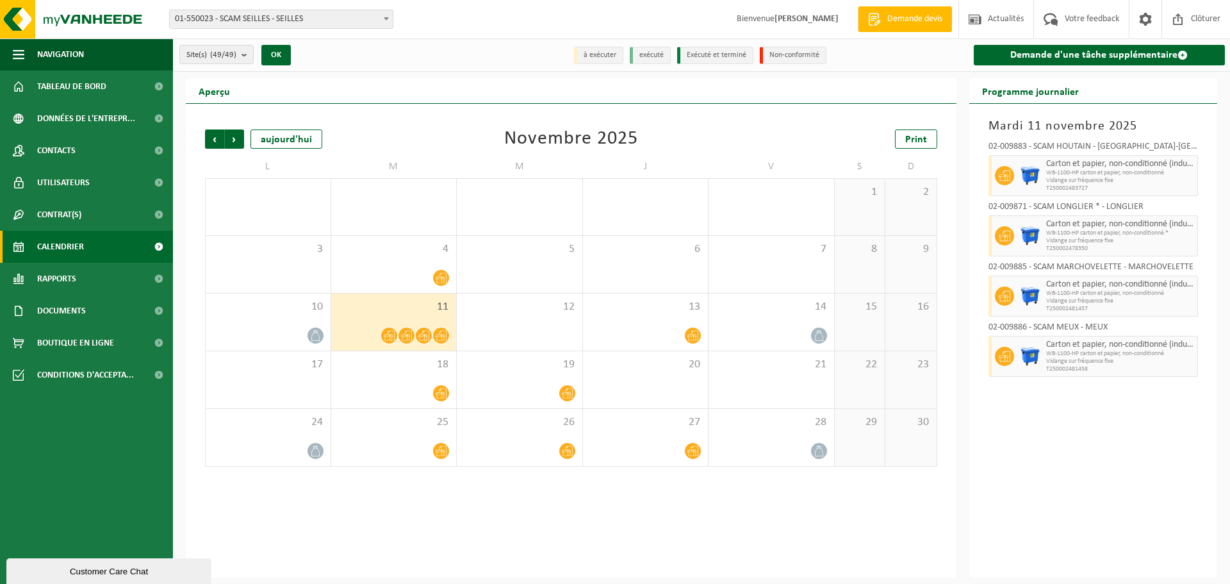
click at [215, 139] on span "Précédent" at bounding box center [214, 138] width 19 height 19
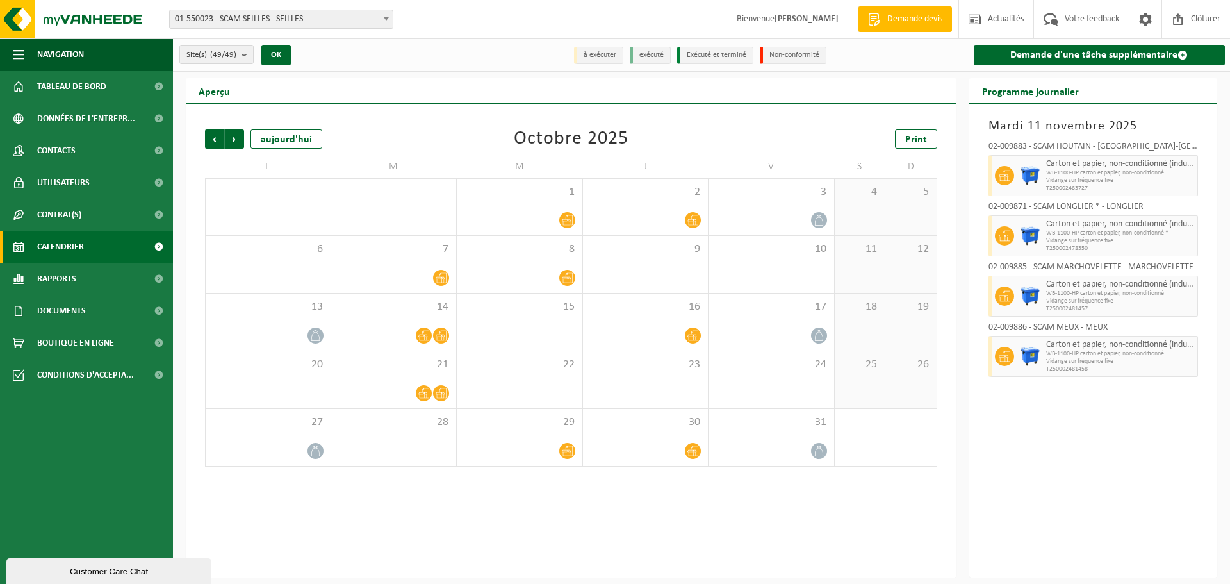
click at [215, 139] on span "Précédent" at bounding box center [214, 138] width 19 height 19
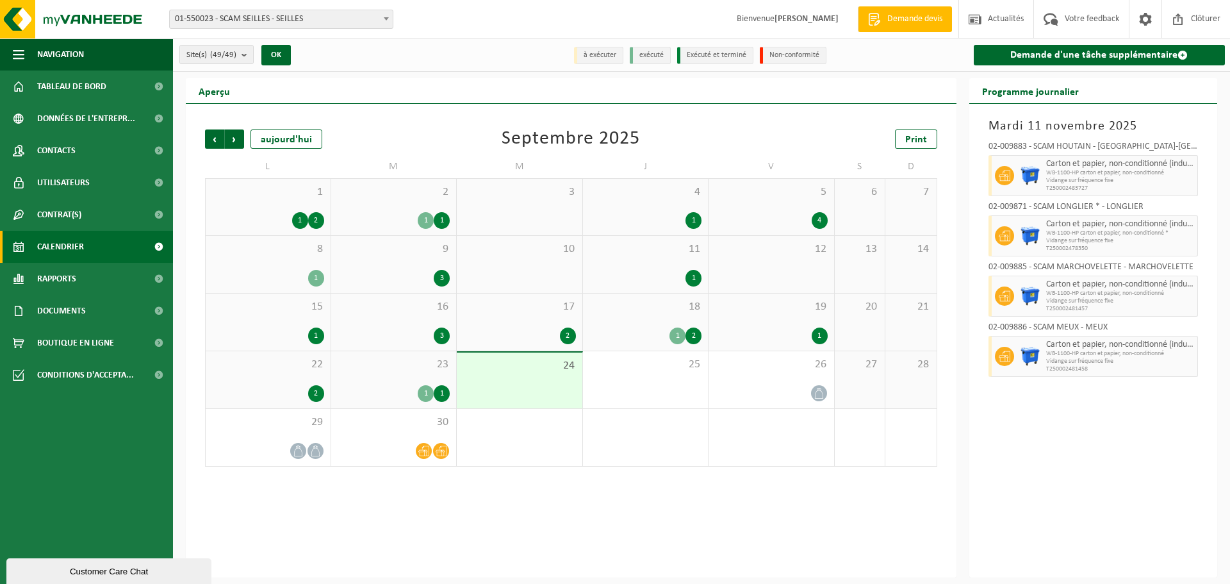
click at [316, 390] on div "2" at bounding box center [316, 393] width 16 height 17
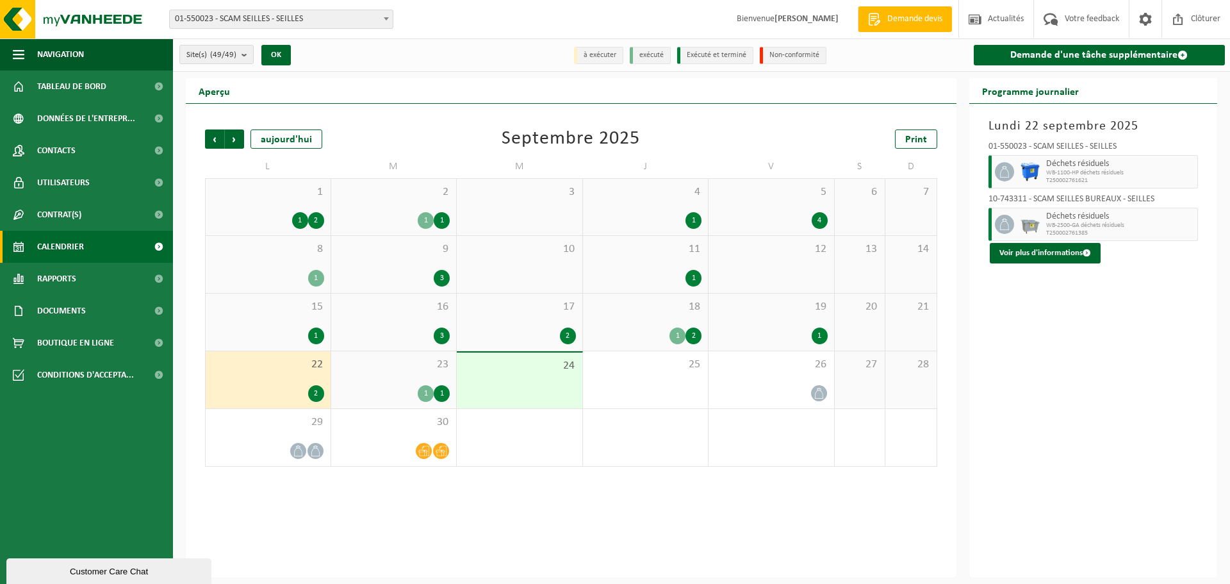
click at [816, 334] on div "1" at bounding box center [820, 335] width 16 height 17
